Goal: Information Seeking & Learning: Understand process/instructions

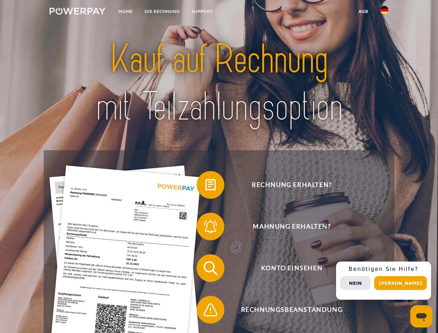
click at [77, 12] on img at bounding box center [78, 11] width 56 height 7
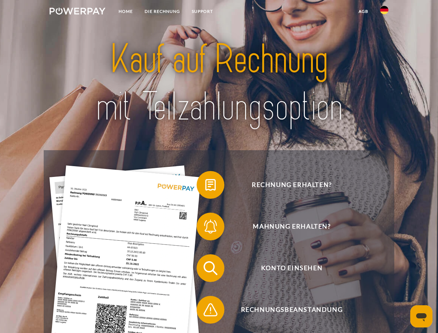
click at [384, 12] on img at bounding box center [384, 10] width 8 height 8
click at [363, 11] on link "agb" at bounding box center [362, 11] width 21 height 12
click at [205, 186] on span at bounding box center [200, 184] width 35 height 35
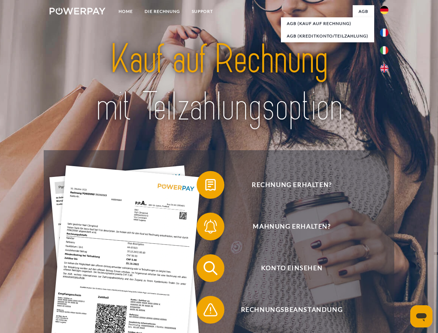
click at [205, 228] on span at bounding box center [200, 226] width 35 height 35
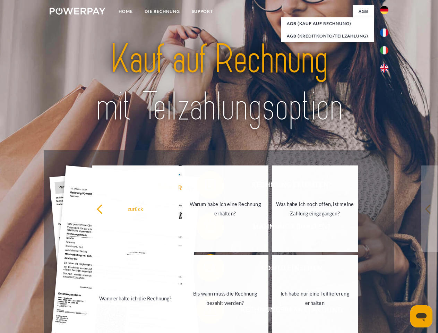
click at [205, 269] on link "Bis wann muss die Rechnung bezahlt werden?" at bounding box center [225, 298] width 86 height 87
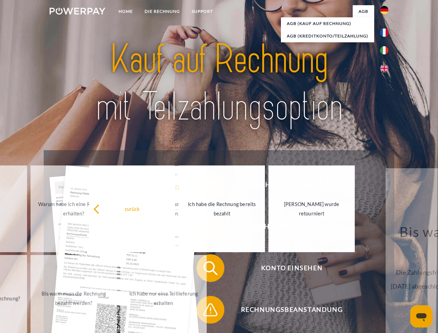
click at [205, 311] on div "Rechnung erhalten? Mahnung erhalten? Konto einsehen" at bounding box center [219, 288] width 350 height 277
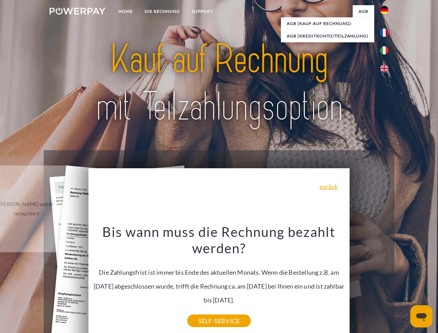
click at [386, 280] on div "Rechnung erhalten? Mahnung erhalten? Konto einsehen" at bounding box center [219, 288] width 350 height 277
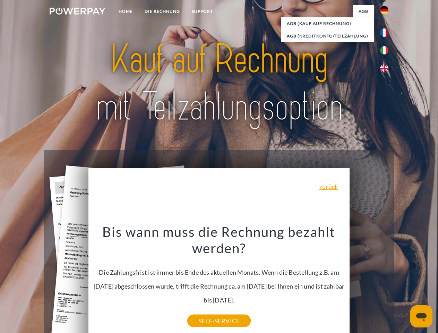
click at [369, 282] on span "Konto einsehen" at bounding box center [292, 268] width 170 height 28
click at [403, 283] on header "Home DIE RECHNUNG SUPPORT" at bounding box center [219, 239] width 438 height 479
